Goal: Information Seeking & Learning: Learn about a topic

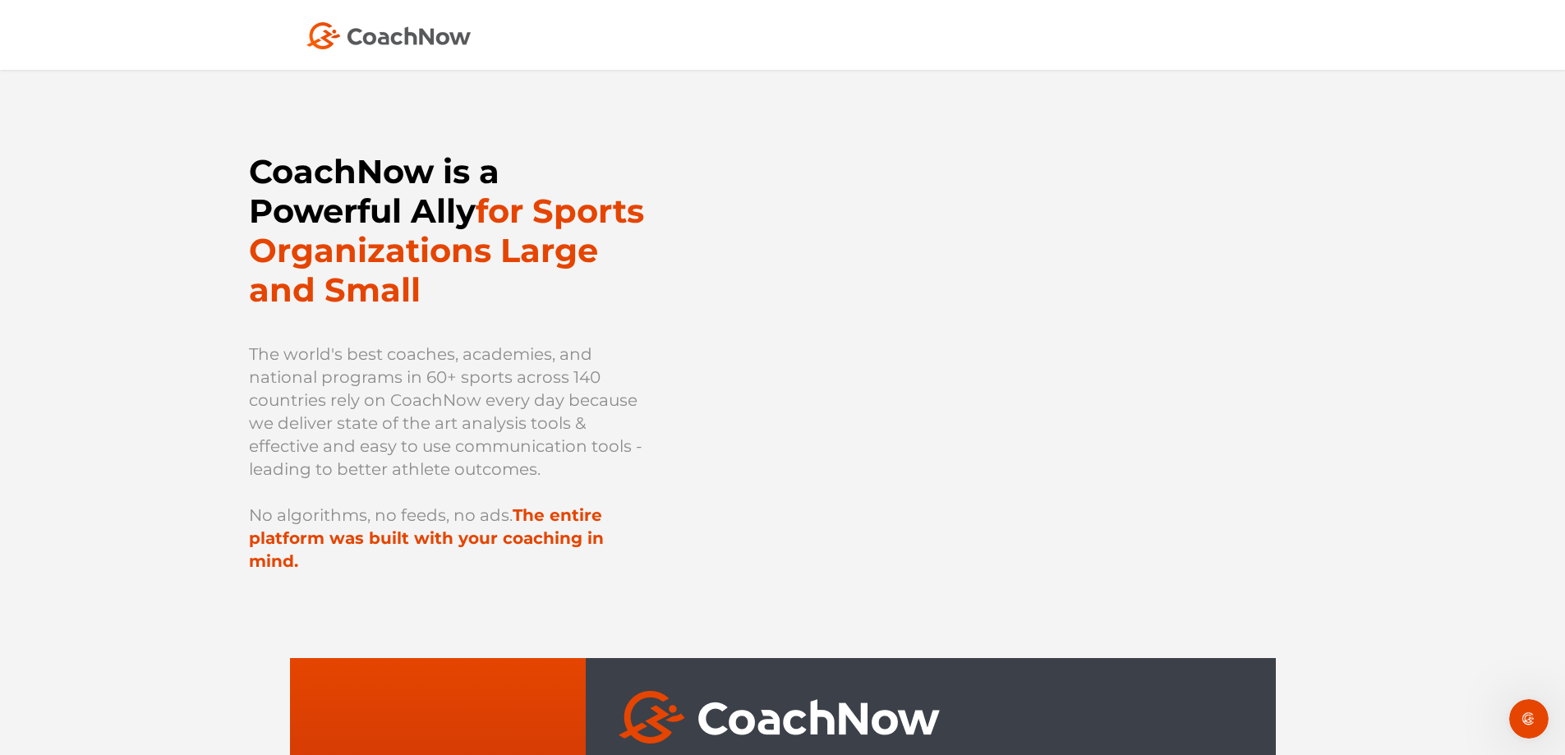
click at [410, 32] on img at bounding box center [388, 35] width 164 height 27
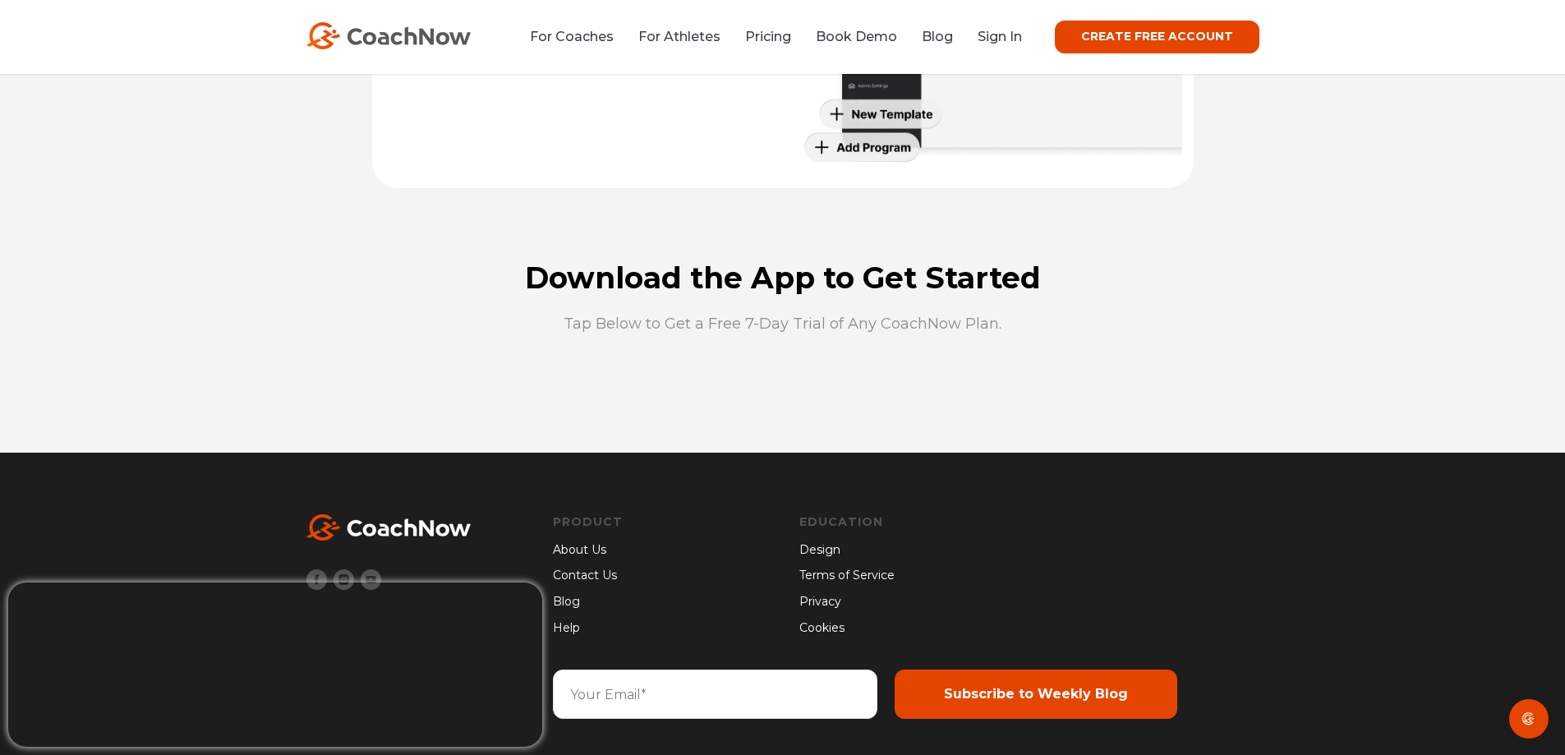
scroll to position [4350, 0]
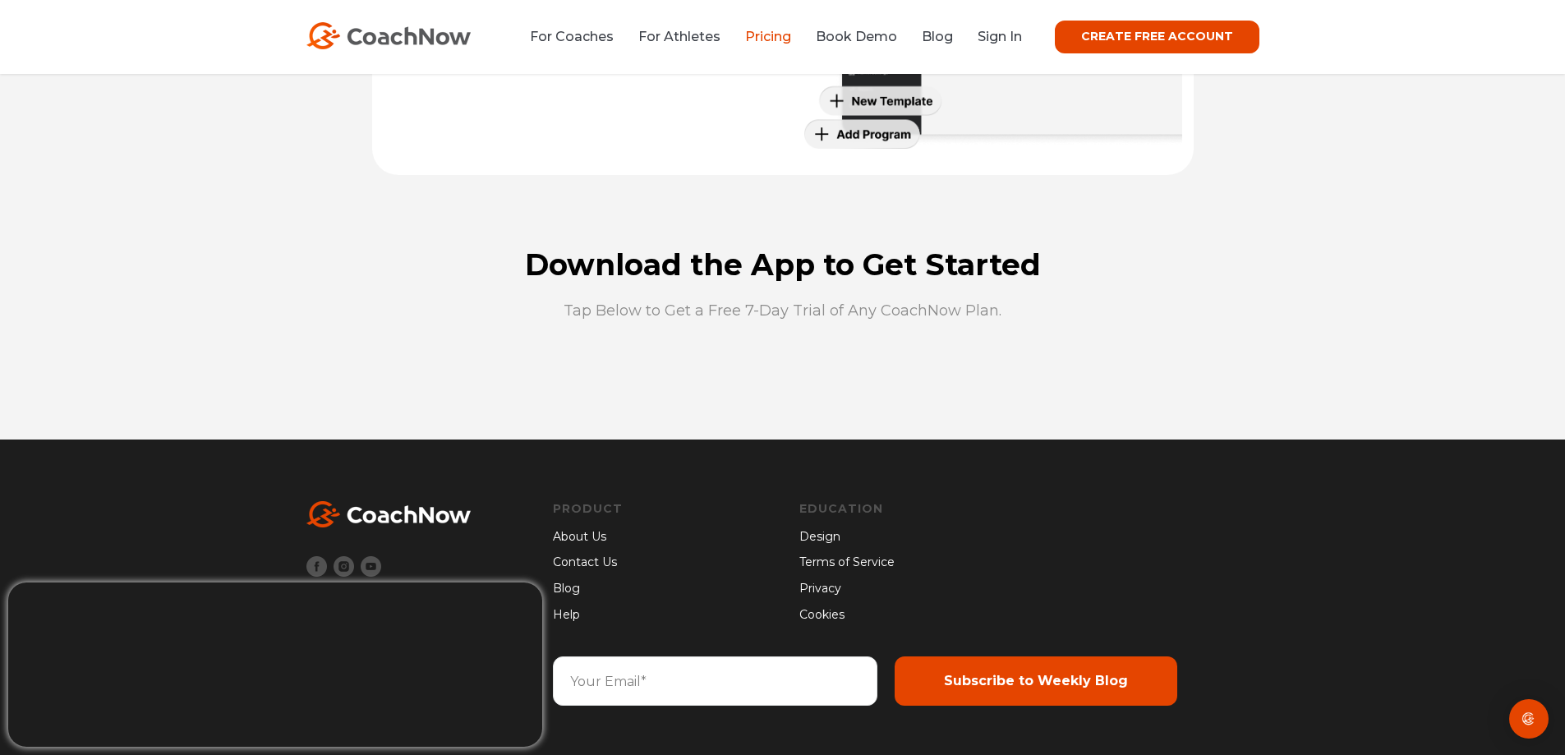
click at [759, 38] on link "Pricing" at bounding box center [768, 37] width 46 height 16
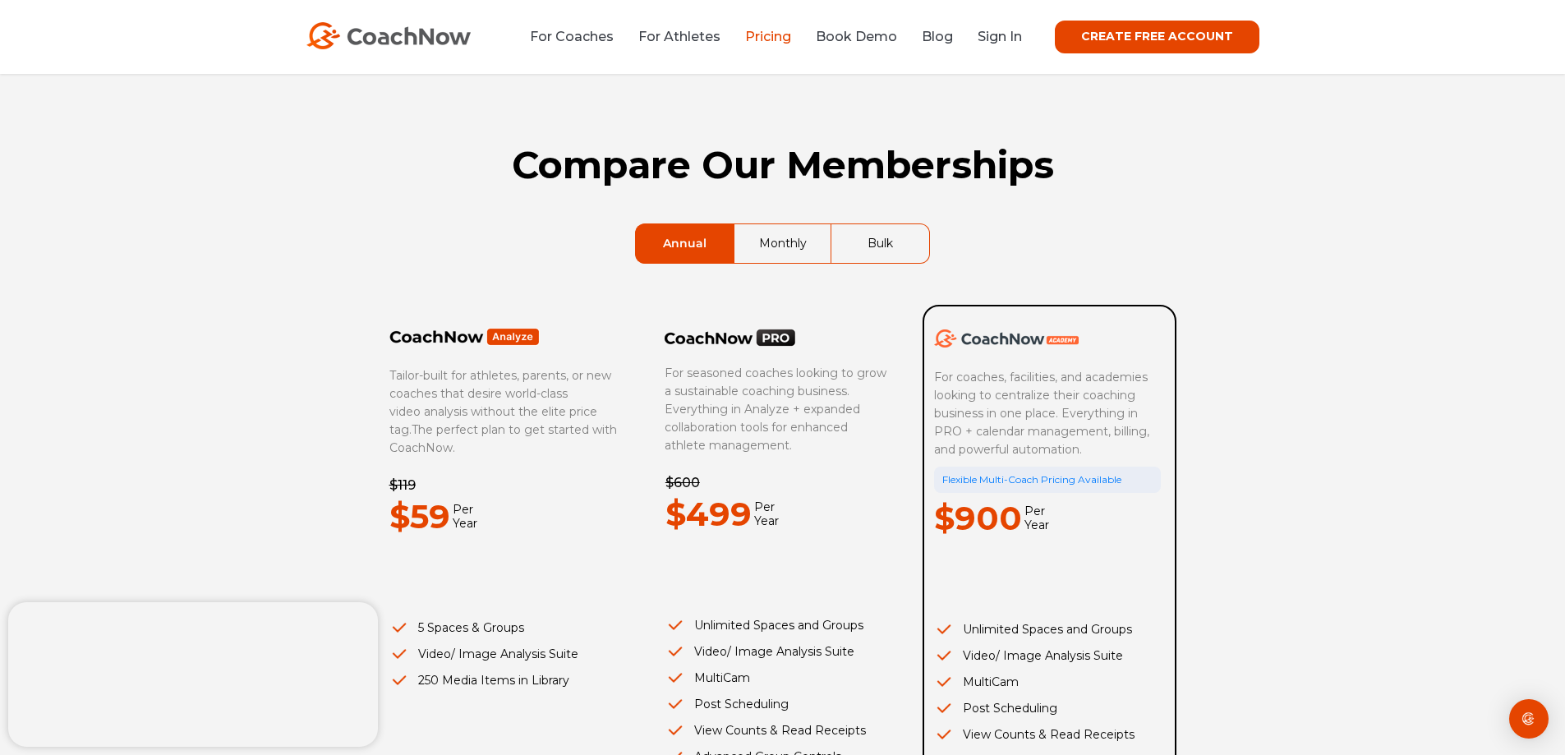
click at [793, 250] on link "Monthly" at bounding box center [782, 243] width 97 height 39
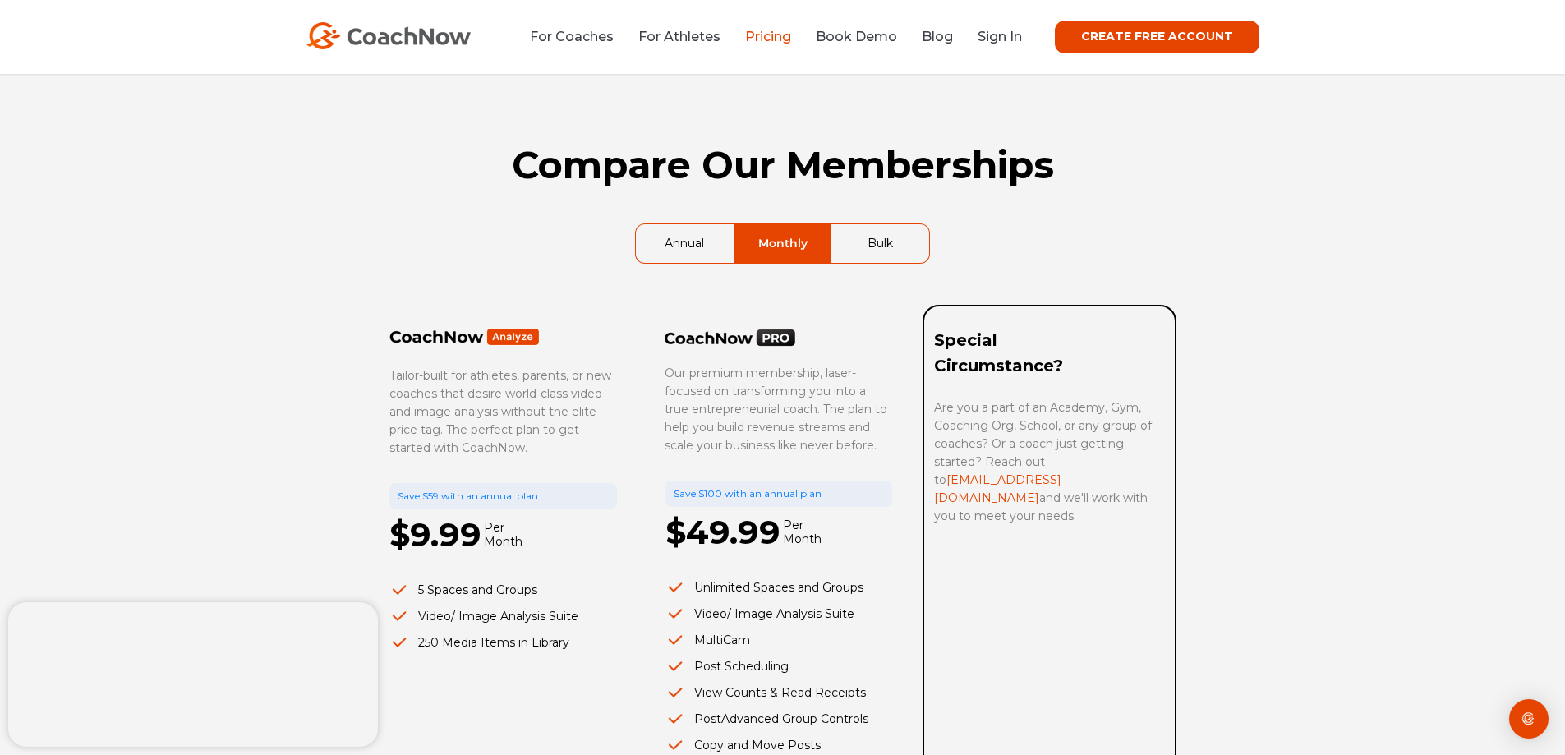
click at [890, 239] on link "Bulk" at bounding box center [880, 243] width 98 height 39
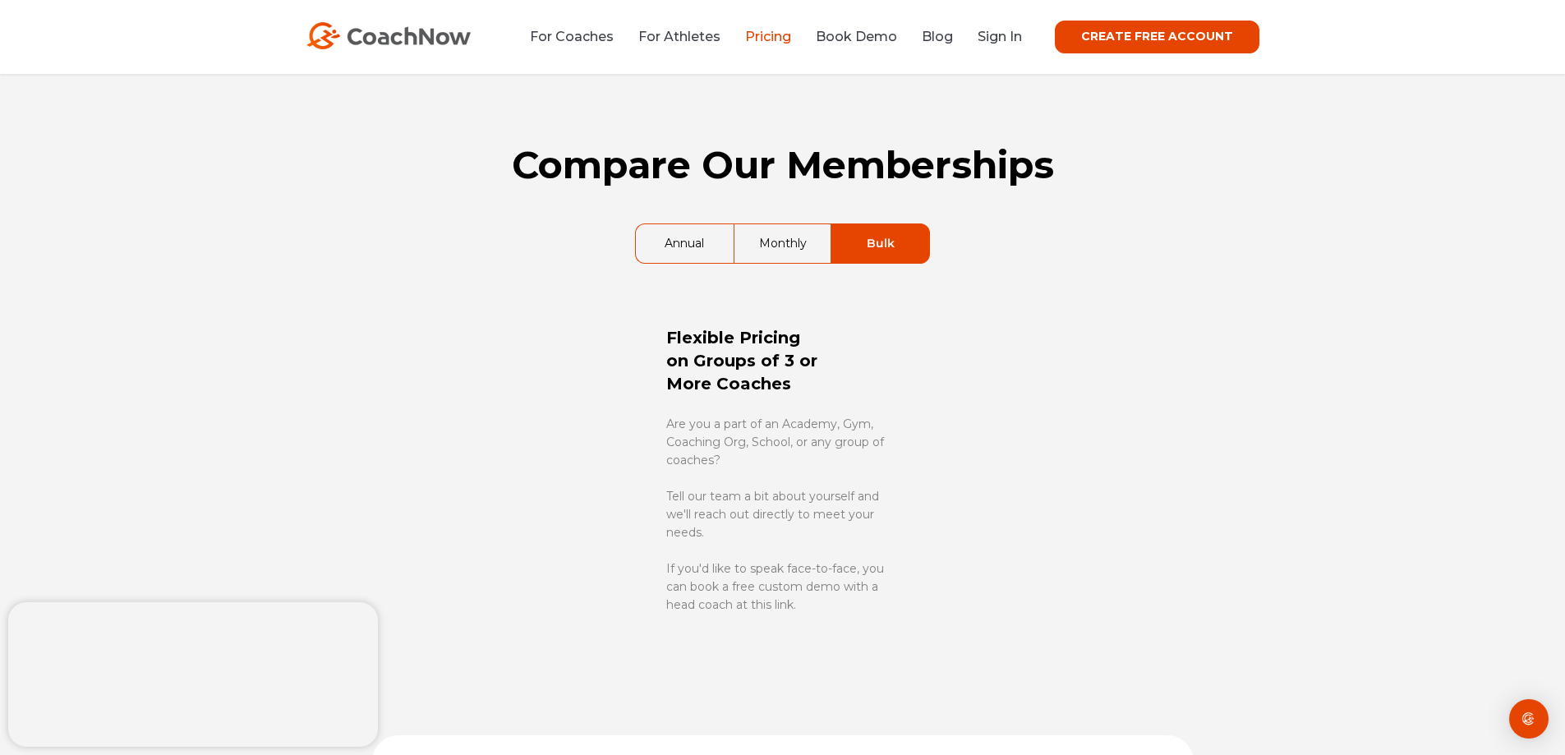
click at [767, 242] on link "Monthly" at bounding box center [782, 243] width 97 height 39
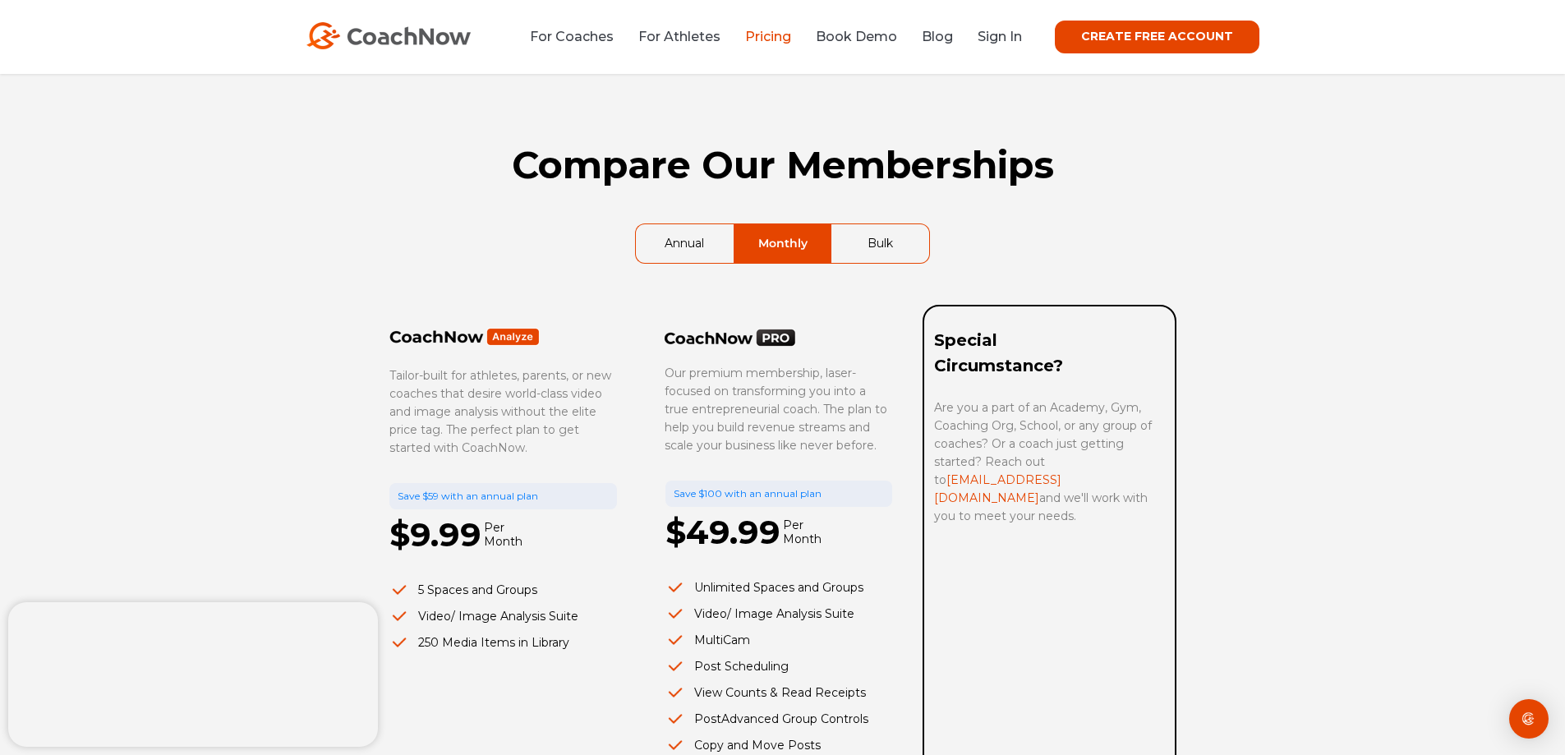
click at [684, 237] on link "Annual" at bounding box center [685, 243] width 98 height 39
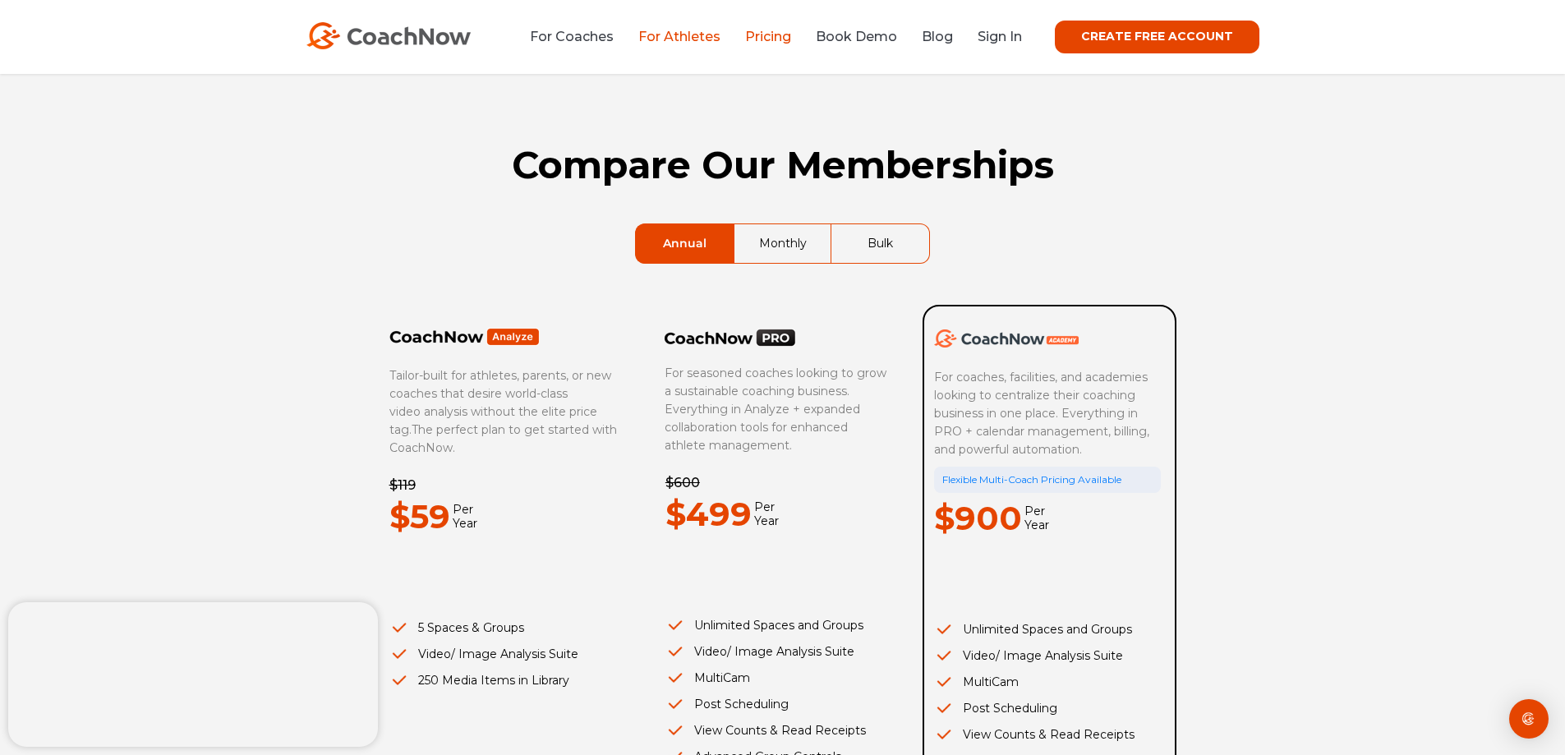
click at [656, 36] on link "For Athletes" at bounding box center [679, 37] width 82 height 16
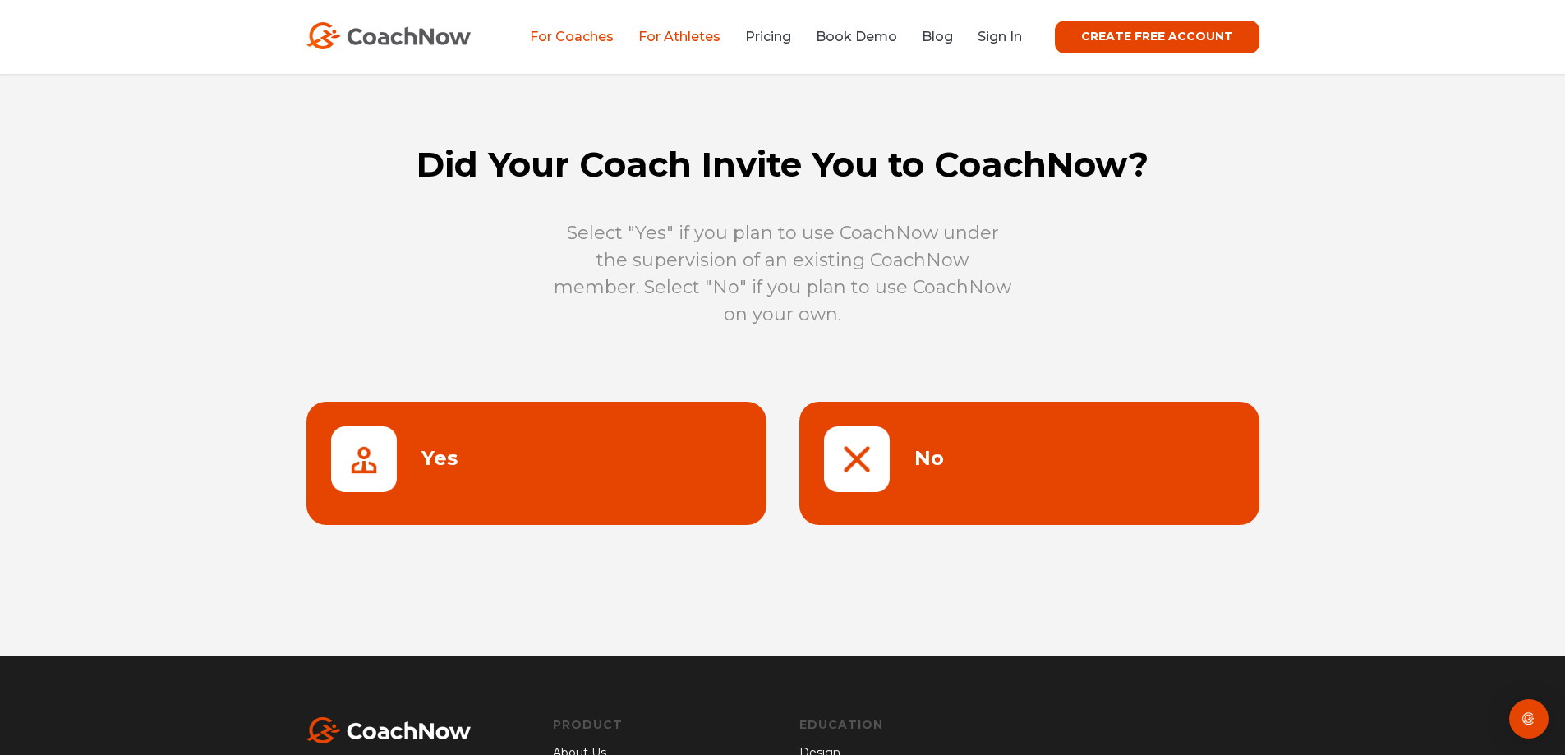
click at [610, 38] on link "For Coaches" at bounding box center [572, 37] width 84 height 16
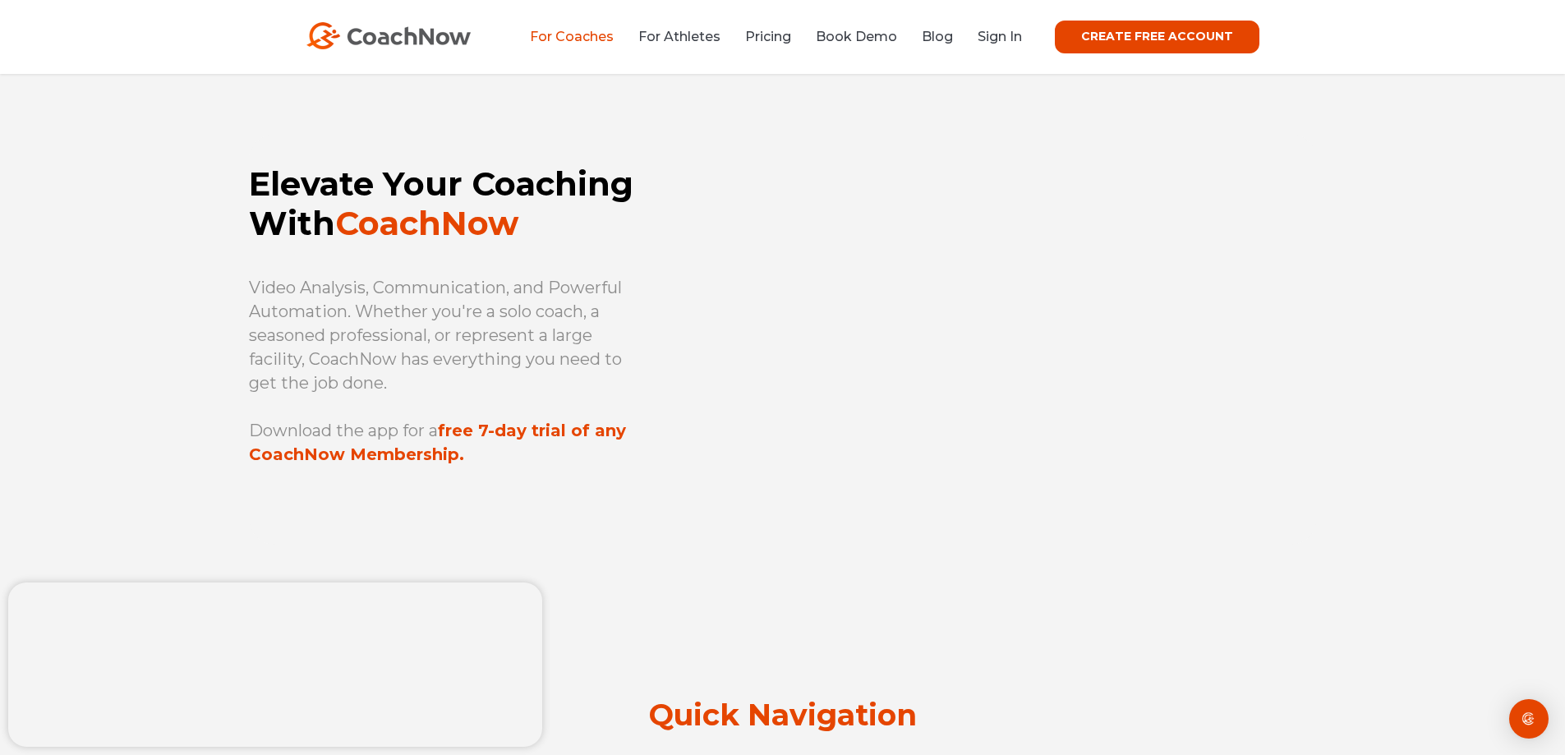
drag, startPoint x: 778, startPoint y: 587, endPoint x: 786, endPoint y: 595, distance: 11.1
click at [778, 587] on div "Elevate Your Coaching With CoachNow Video Analysis, Communication, and Powerful…" at bounding box center [782, 350] width 1565 height 553
